Goal: Navigation & Orientation: Find specific page/section

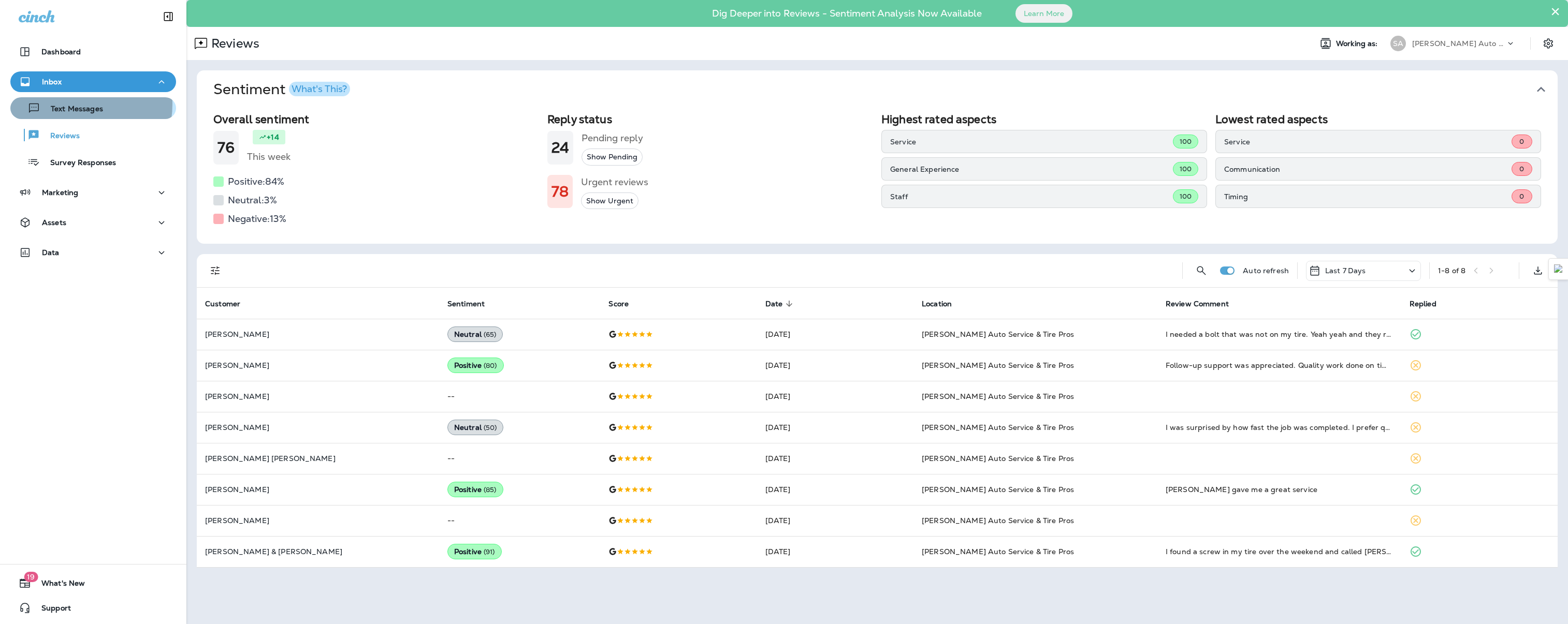
click at [70, 105] on p "Text Messages" at bounding box center [72, 110] width 63 height 10
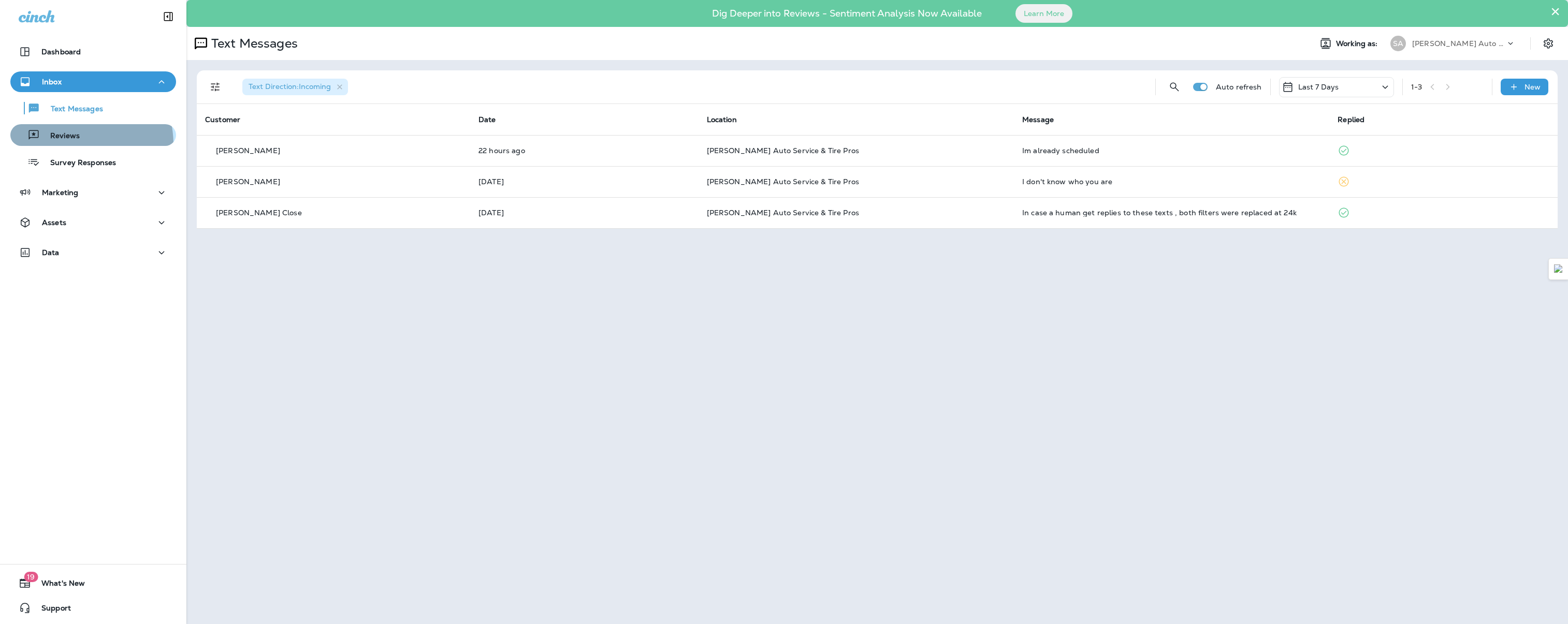
click at [72, 145] on button "Reviews" at bounding box center [93, 135] width 166 height 22
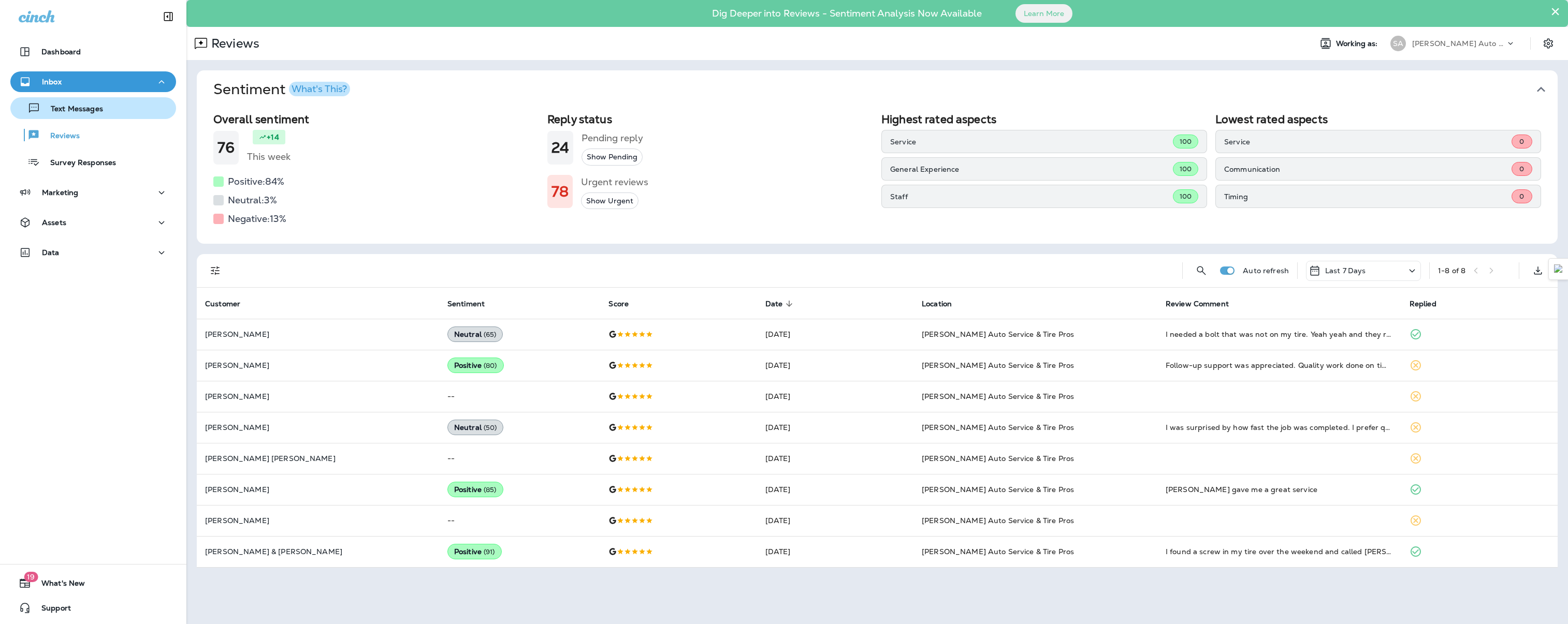
click at [73, 105] on p "Text Messages" at bounding box center [72, 110] width 63 height 10
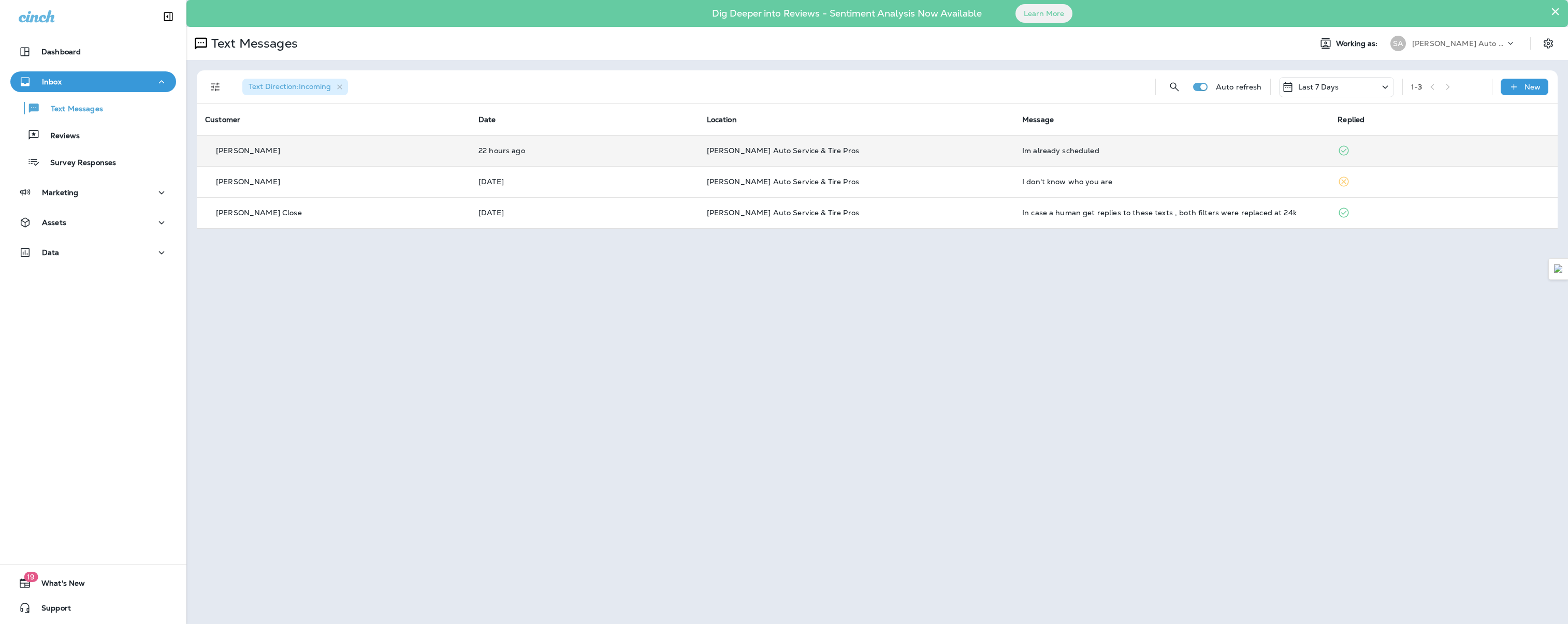
click at [1281, 152] on div "Im already scheduled" at bounding box center [1171, 150] width 299 height 8
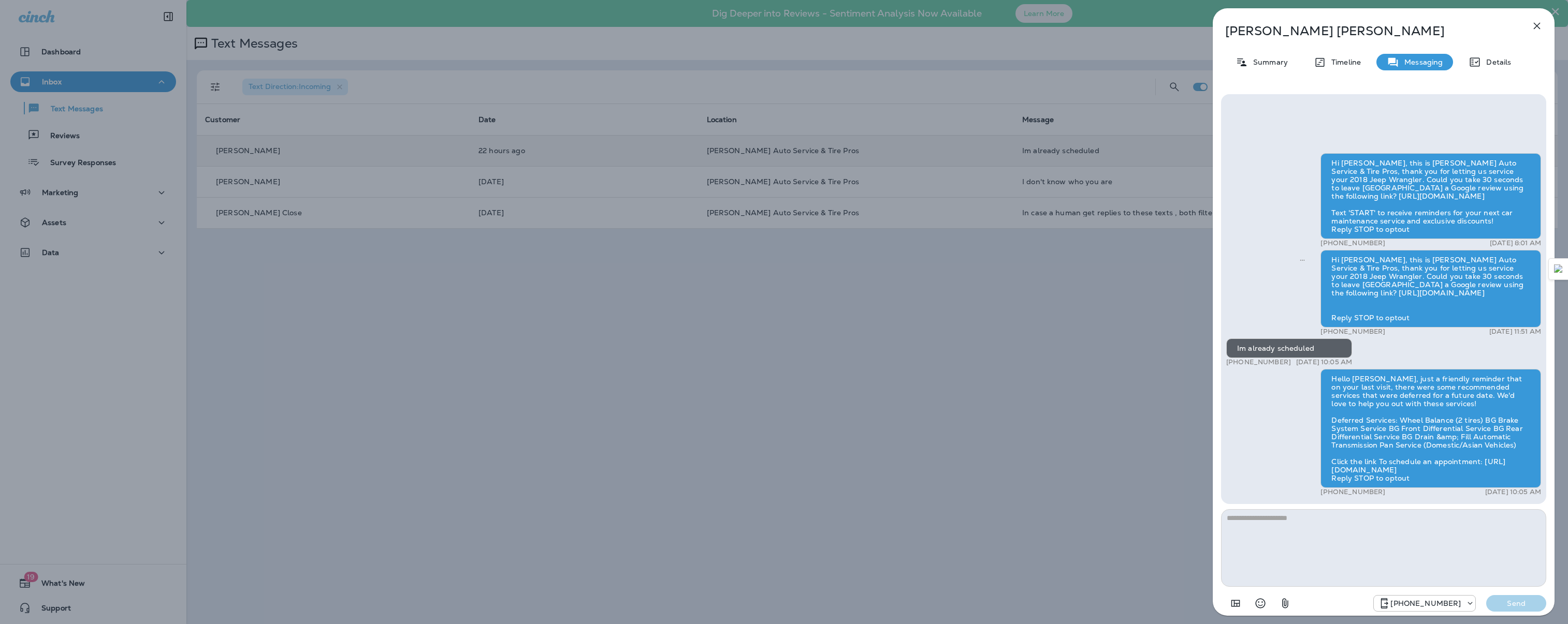
click at [1539, 27] on icon "button" at bounding box center [1537, 26] width 7 height 7
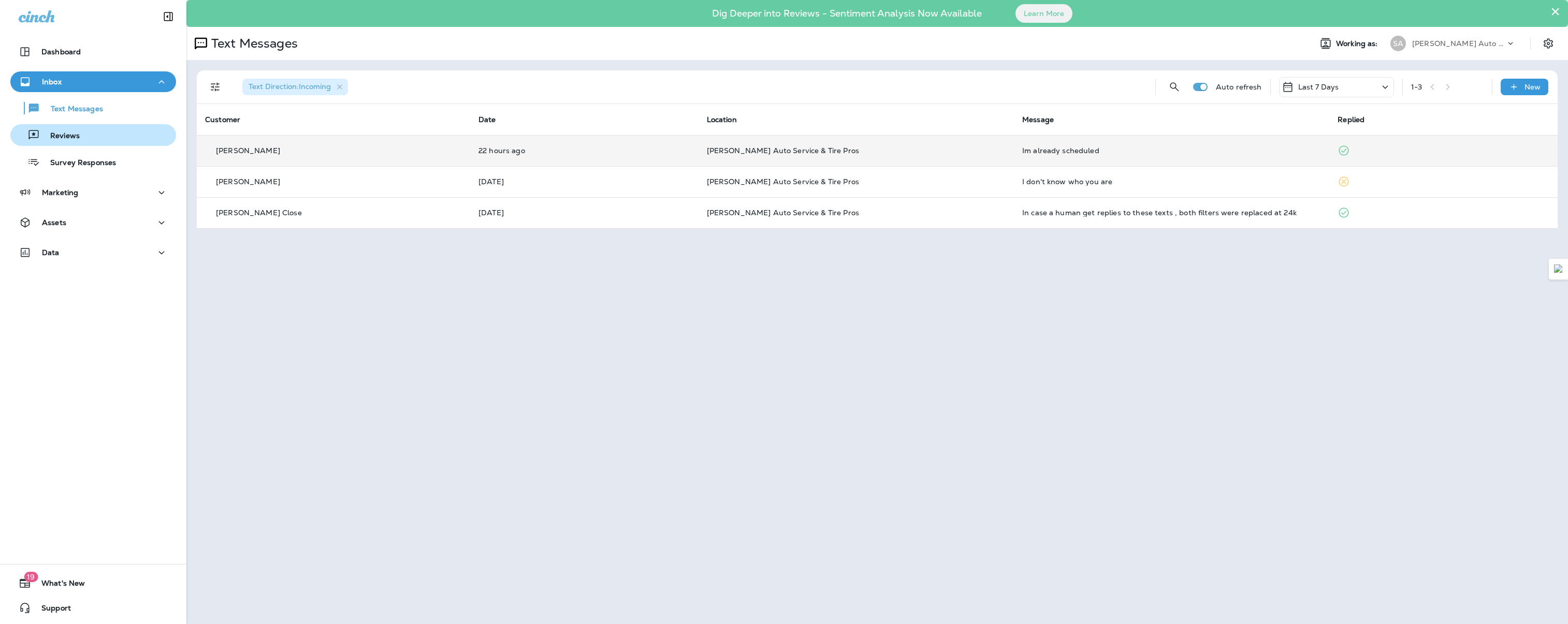
click at [65, 138] on p "Reviews" at bounding box center [60, 136] width 40 height 10
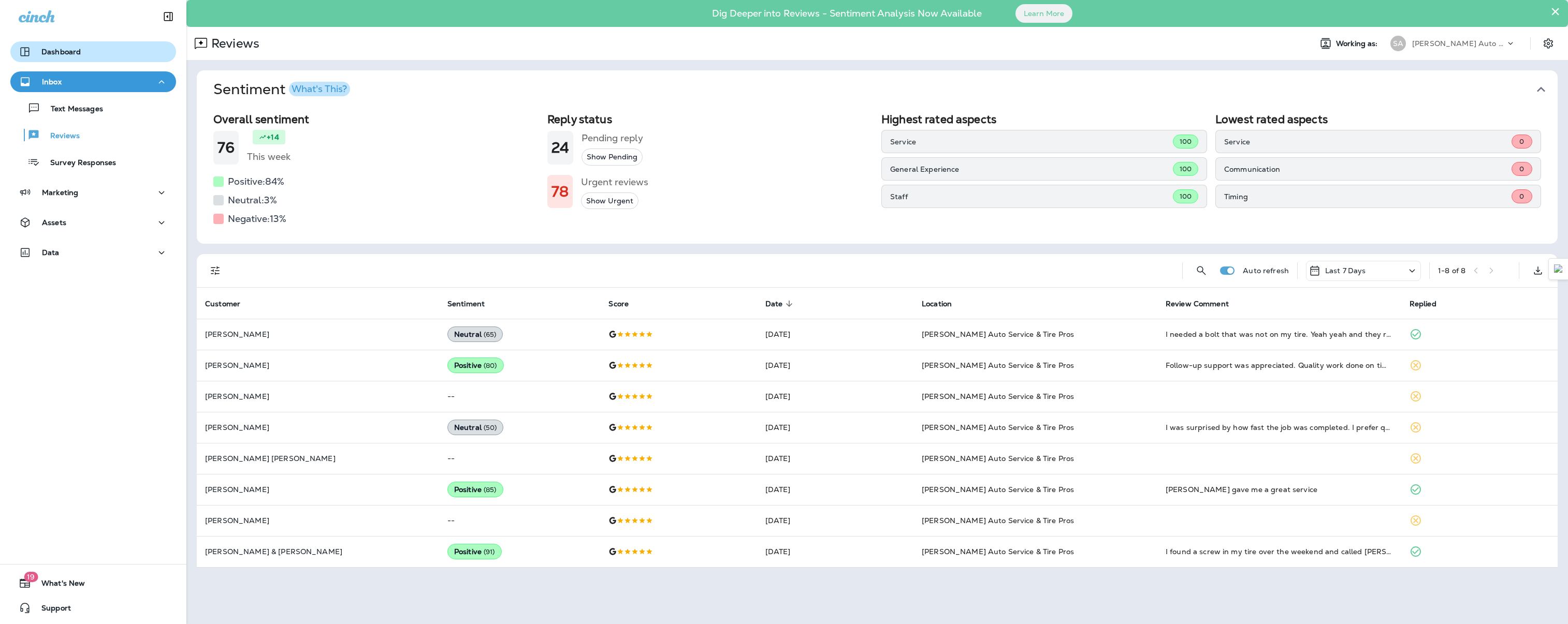
click at [58, 49] on p "Dashboard" at bounding box center [61, 51] width 39 height 8
